Goal: Task Accomplishment & Management: Manage account settings

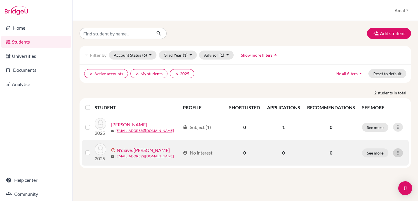
click at [400, 152] on icon at bounding box center [398, 153] width 6 height 6
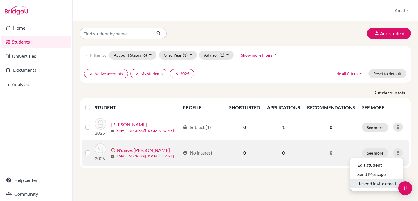
click at [373, 185] on button "Resend invite email" at bounding box center [376, 183] width 53 height 9
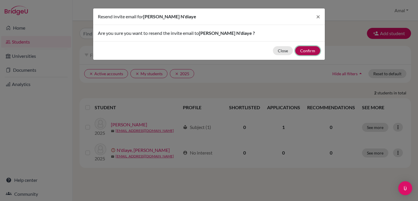
click at [310, 50] on button "Confirm" at bounding box center [307, 50] width 25 height 9
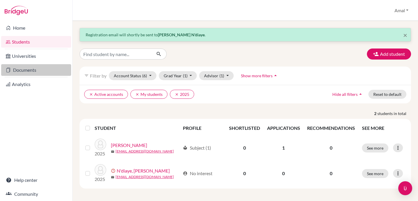
click at [41, 72] on link "Documents" at bounding box center [36, 70] width 70 height 12
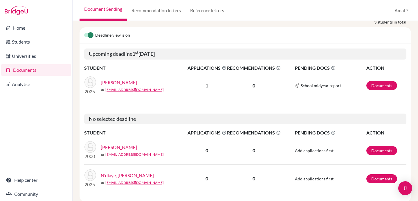
scroll to position [63, 0]
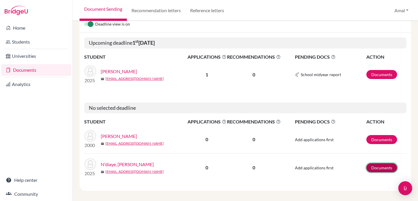
click at [379, 168] on link "Documents" at bounding box center [381, 167] width 31 height 9
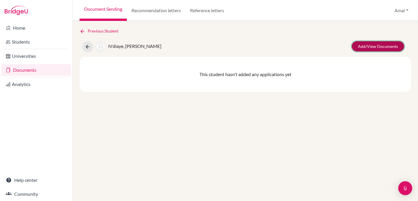
click at [376, 47] on link "Add/View Documents" at bounding box center [378, 46] width 52 height 10
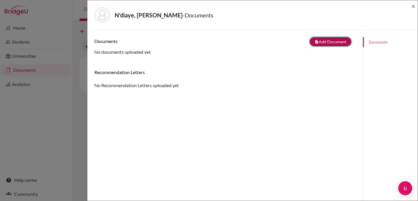
click at [333, 42] on button "note_add Add Document" at bounding box center [330, 41] width 41 height 9
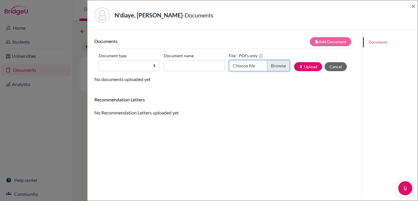
click at [258, 67] on input "Choose file" at bounding box center [259, 65] width 61 height 11
click at [255, 67] on input "Choose file" at bounding box center [259, 65] width 61 height 11
click at [252, 66] on input "Choose file" at bounding box center [259, 65] width 61 height 11
type input "C:\fakepath\Ndiaye_Pape_Transcript .pdf"
click at [309, 69] on button "publish Upload" at bounding box center [308, 66] width 28 height 9
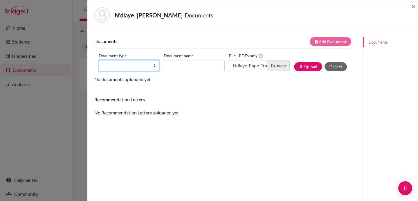
click at [154, 66] on select "Change explanation for Common App reports Counselor recommendation Fee waiver I…" at bounding box center [129, 65] width 61 height 11
select select "2"
click at [99, 60] on select "Change explanation for Common App reports Counselor recommendation Fee waiver I…" at bounding box center [129, 65] width 61 height 11
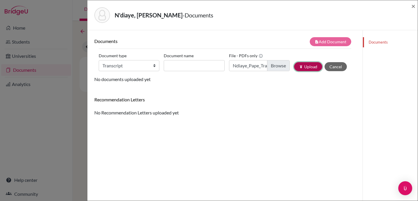
click at [306, 66] on button "publish Upload" at bounding box center [308, 66] width 28 height 9
click at [186, 68] on input "Document name" at bounding box center [194, 65] width 61 height 11
type input "N"
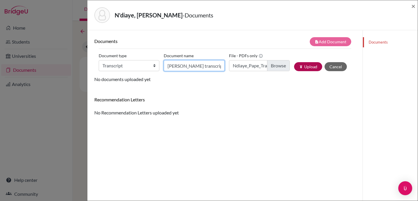
type input "[PERSON_NAME] transcript"
click at [308, 67] on button "publish Upload" at bounding box center [308, 66] width 28 height 9
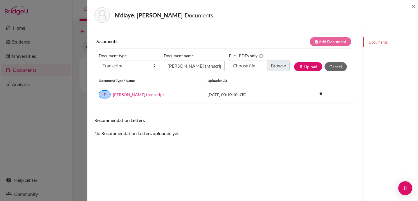
click at [53, 109] on div "N'diaye, [PERSON_NAME] - Documents × Documents note_add Add Document Document t…" at bounding box center [209, 100] width 418 height 201
click at [412, 6] on span "×" at bounding box center [413, 6] width 4 height 8
